Goal: Task Accomplishment & Management: Use online tool/utility

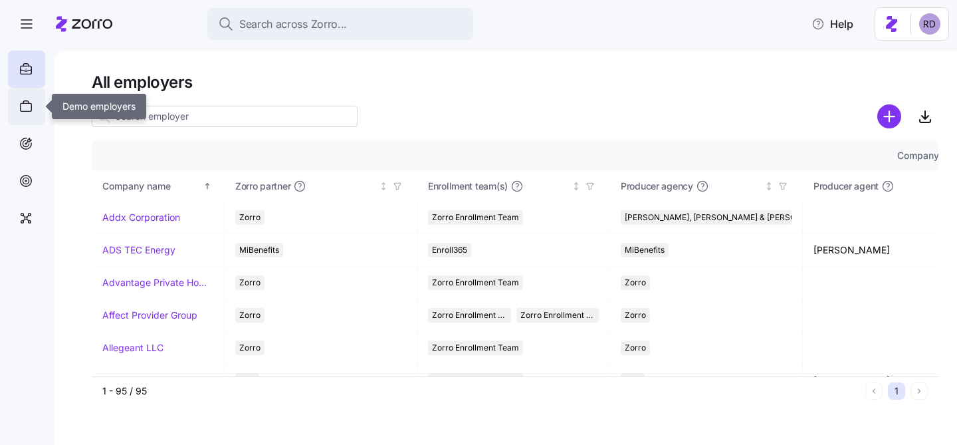
click at [27, 109] on icon at bounding box center [26, 106] width 15 height 16
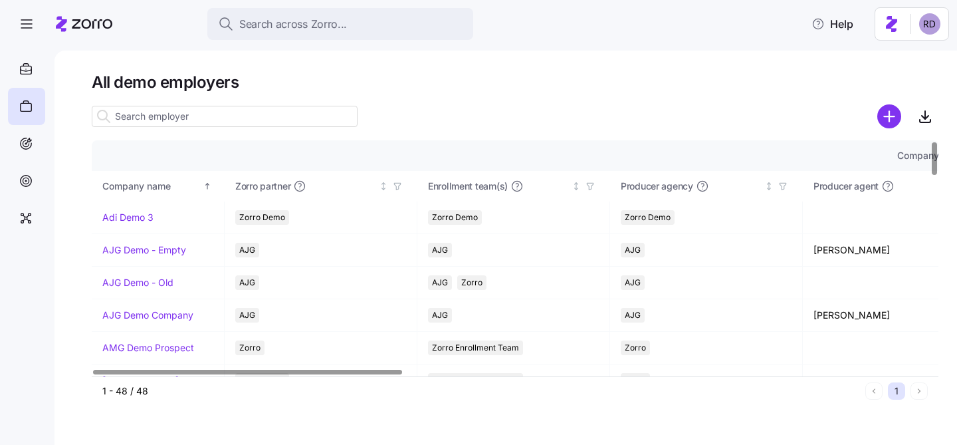
click at [166, 115] on input at bounding box center [225, 116] width 266 height 21
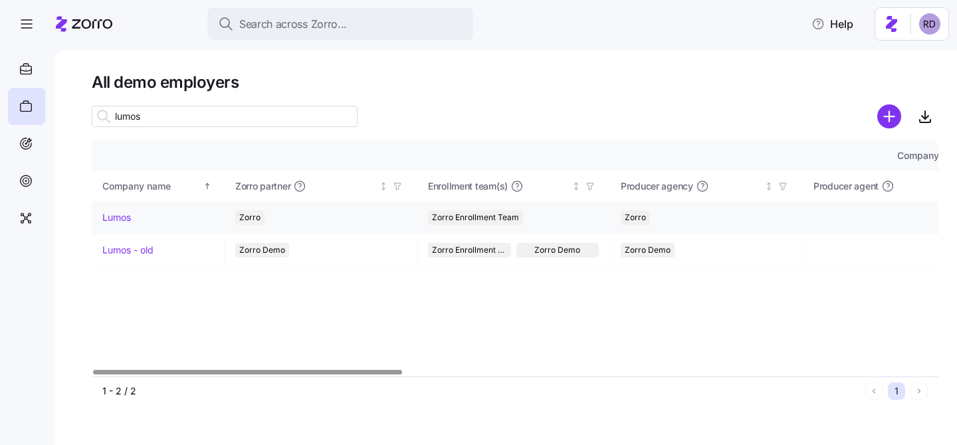
type input "lumos"
click at [114, 220] on link "Lumos" at bounding box center [116, 217] width 29 height 13
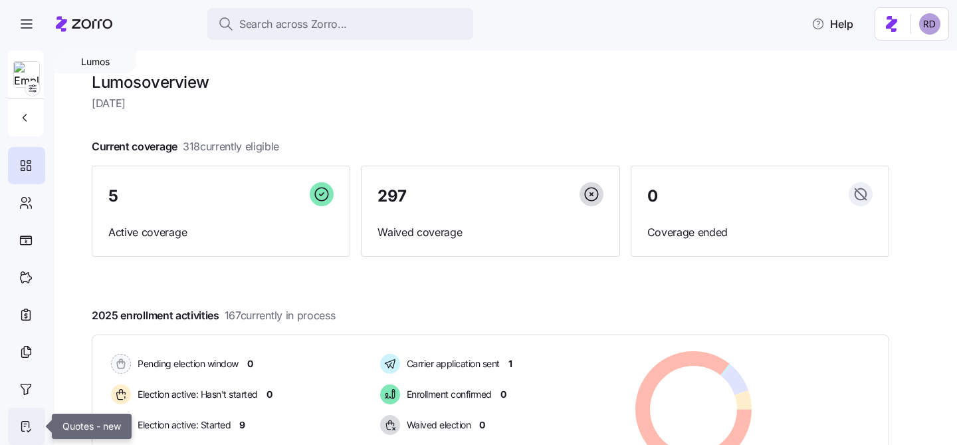
click at [31, 427] on icon at bounding box center [26, 426] width 15 height 16
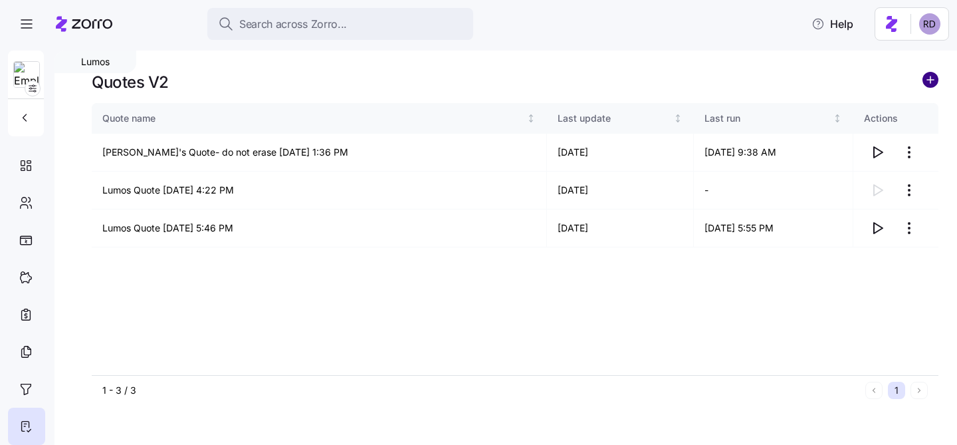
click at [924, 74] on circle "add icon" at bounding box center [930, 79] width 15 height 15
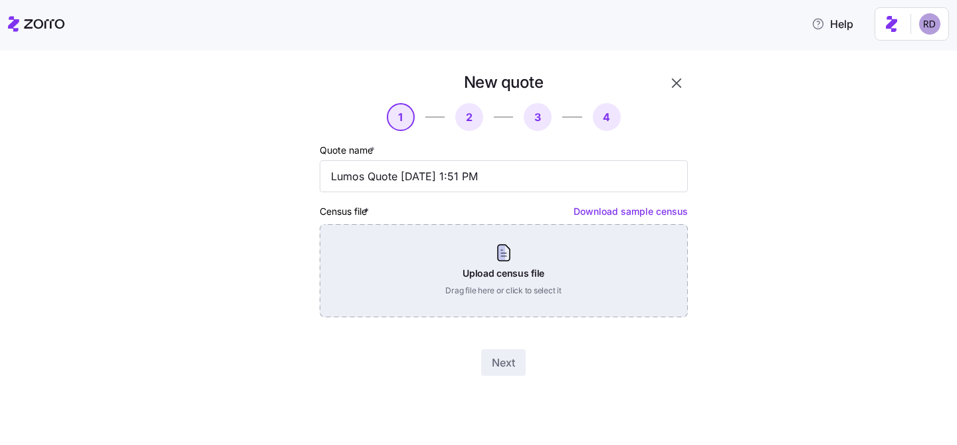
click at [520, 278] on div "Upload census file Drag file here or click to select it" at bounding box center [504, 270] width 368 height 93
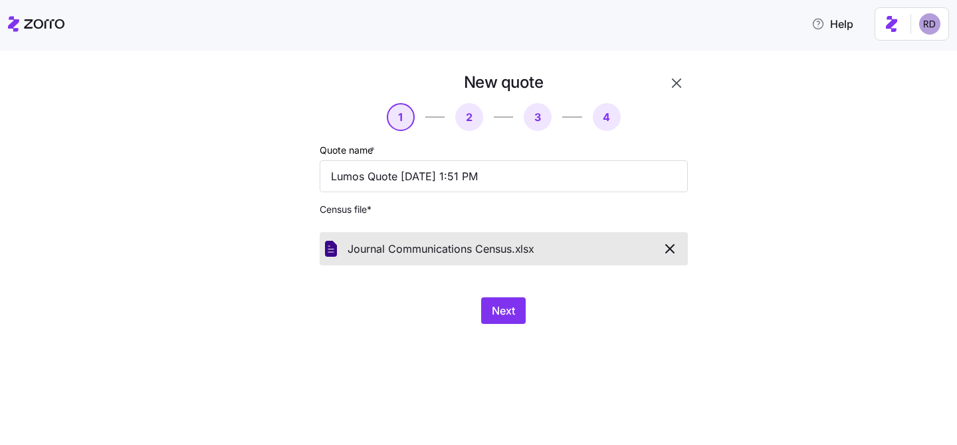
click at [488, 295] on div "New quote 1 2 3 4 Quote name * Lumos Quote [DATE] 1:51 PM Census file * Journal…" at bounding box center [503, 197] width 379 height 263
click at [490, 312] on button "Next" at bounding box center [503, 310] width 45 height 27
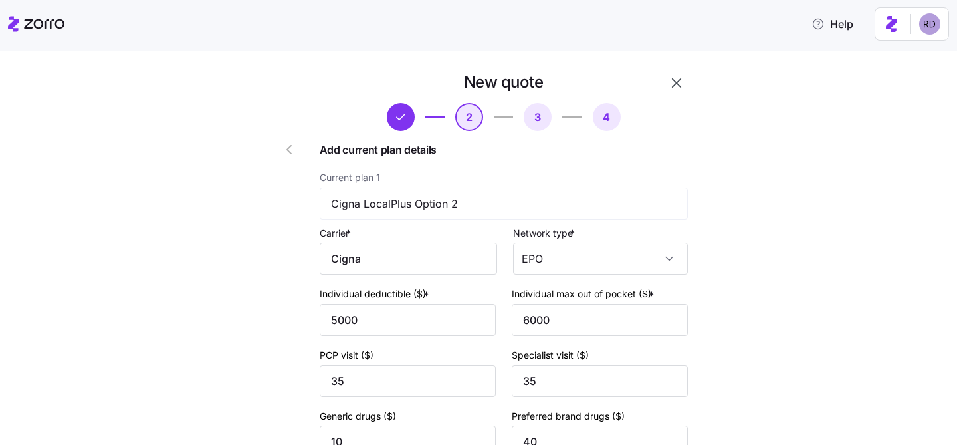
click at [672, 84] on icon "button" at bounding box center [677, 83] width 16 height 16
